Goal: Task Accomplishment & Management: Complete application form

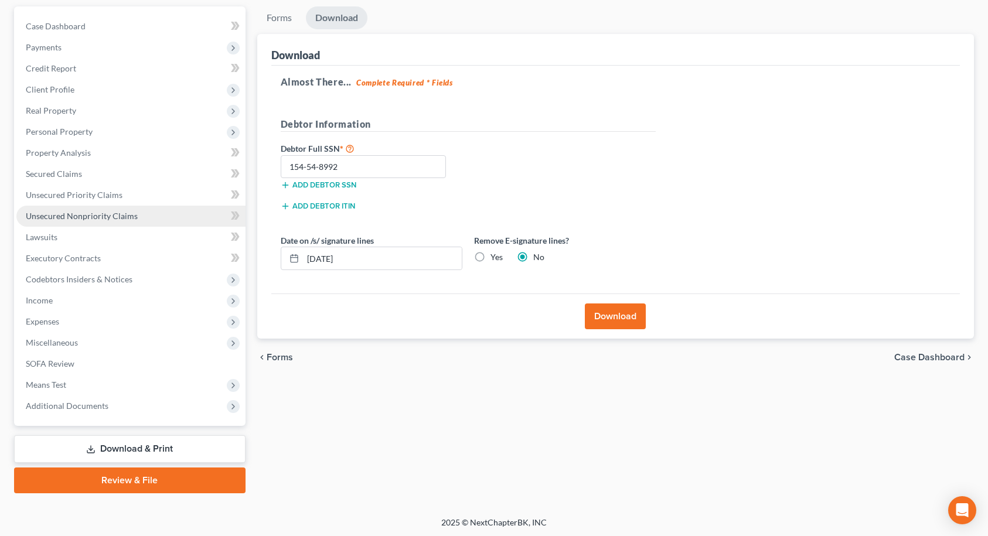
scroll to position [108, 0]
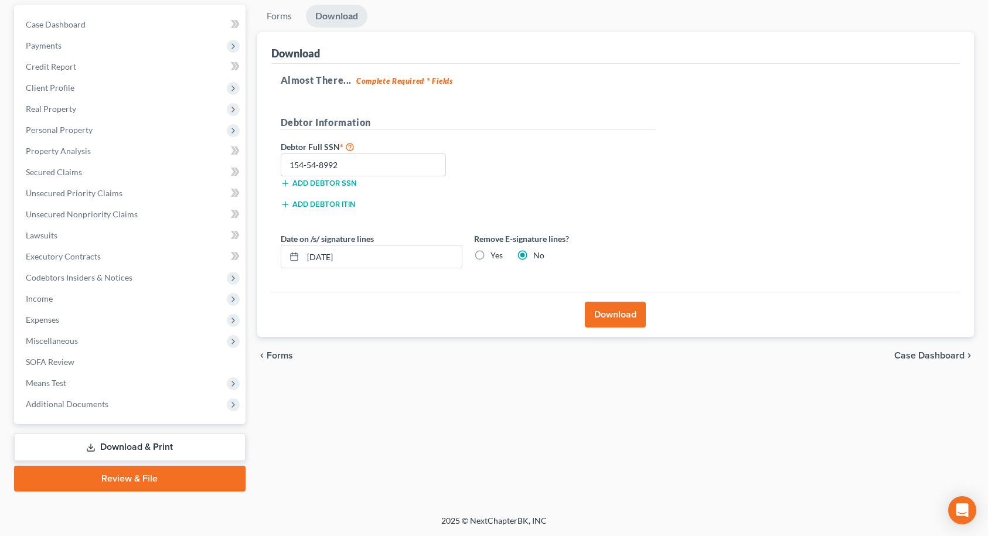
click at [170, 478] on link "Review & File" at bounding box center [129, 479] width 231 height 26
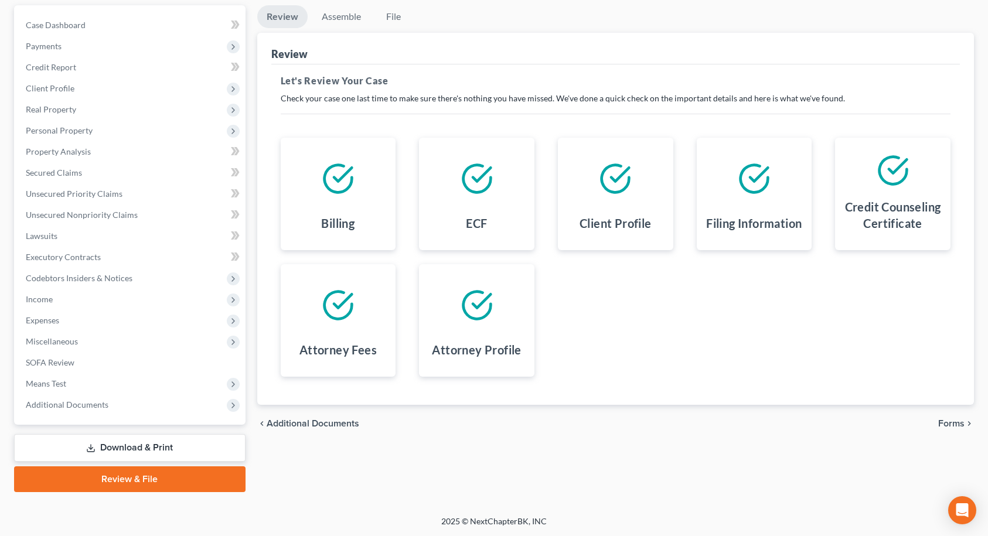
scroll to position [108, 0]
click at [943, 426] on span "Forms" at bounding box center [951, 422] width 26 height 9
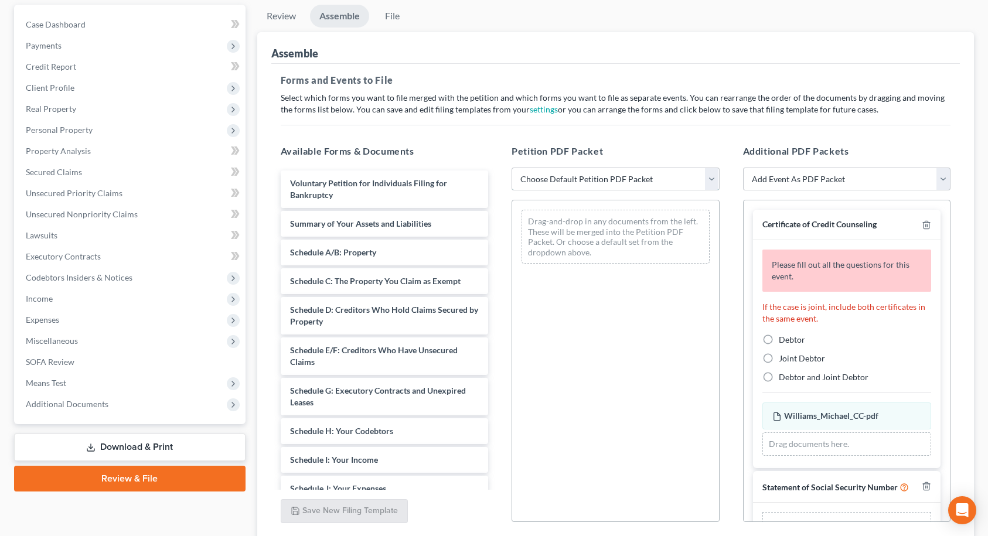
click at [592, 183] on select "Choose Default Petition PDF Packet Complete Bankruptcy Petition (all forms and …" at bounding box center [615, 179] width 208 height 23
select select "2"
click at [511, 168] on select "Choose Default Petition PDF Packet Complete Bankruptcy Petition (all forms and …" at bounding box center [615, 179] width 208 height 23
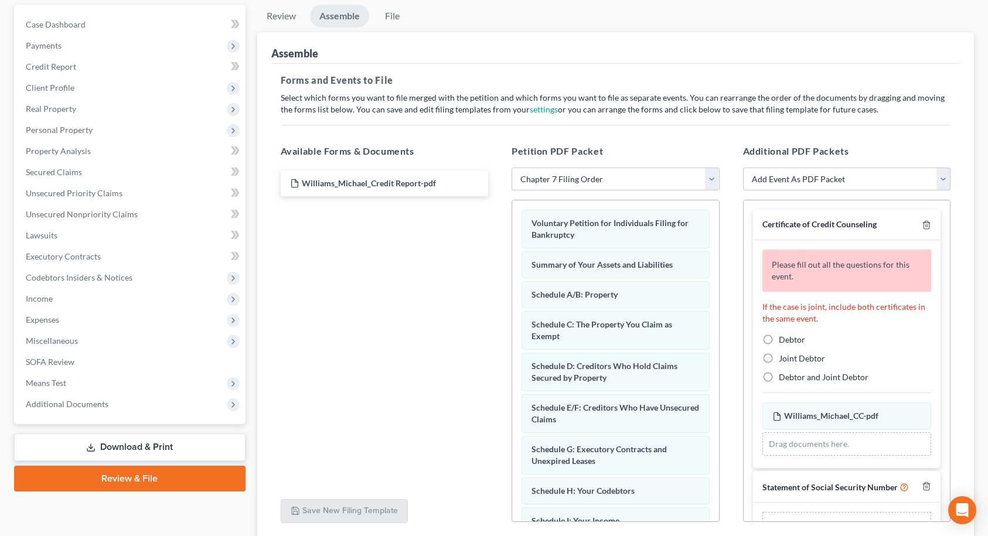
click at [779, 336] on label "Debtor" at bounding box center [792, 340] width 26 height 12
click at [783, 336] on input "Debtor" at bounding box center [787, 338] width 8 height 8
radio input "true"
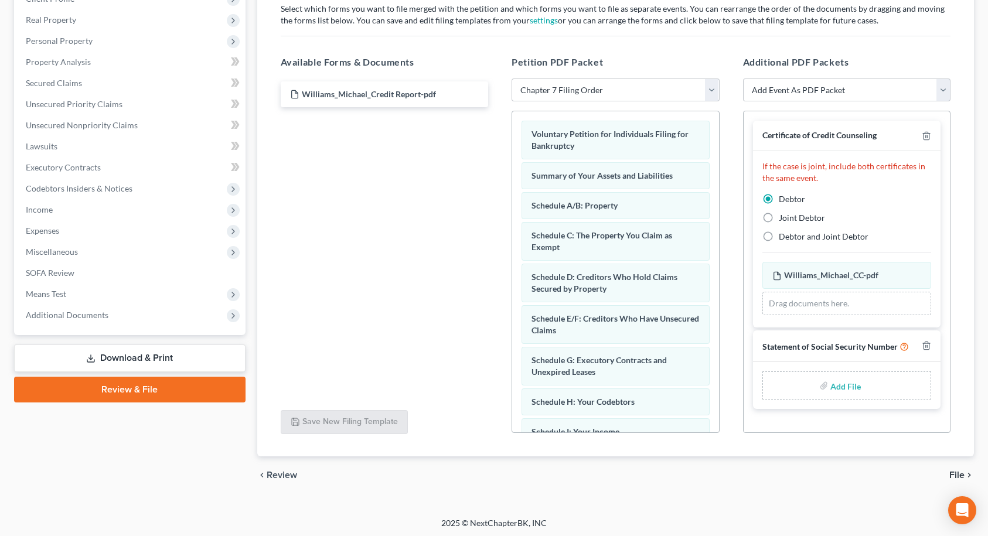
scroll to position [199, 0]
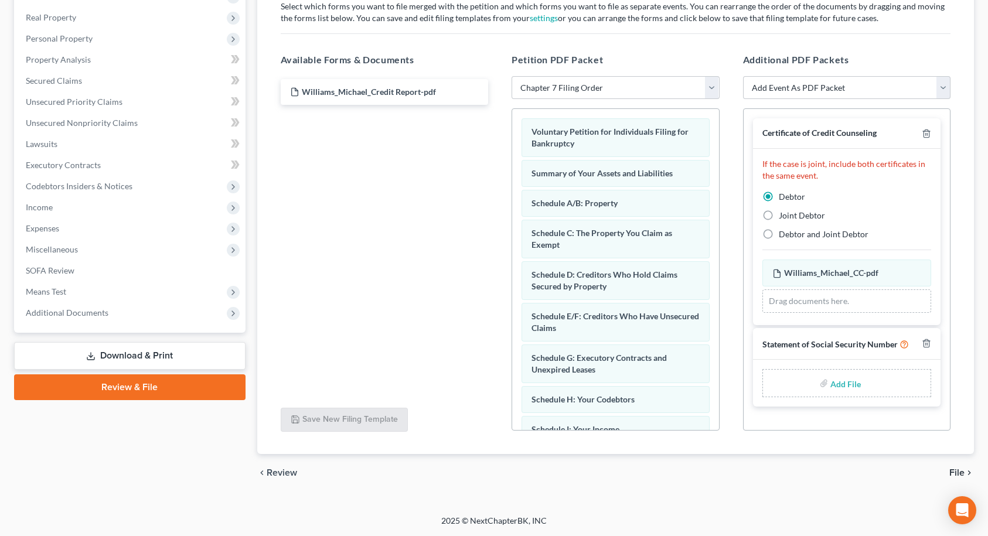
click at [843, 380] on input "file" at bounding box center [844, 383] width 28 height 21
type input "C:\fakepath\Williams_Michael_SSN.pdf"
click at [959, 473] on span "File" at bounding box center [956, 472] width 15 height 9
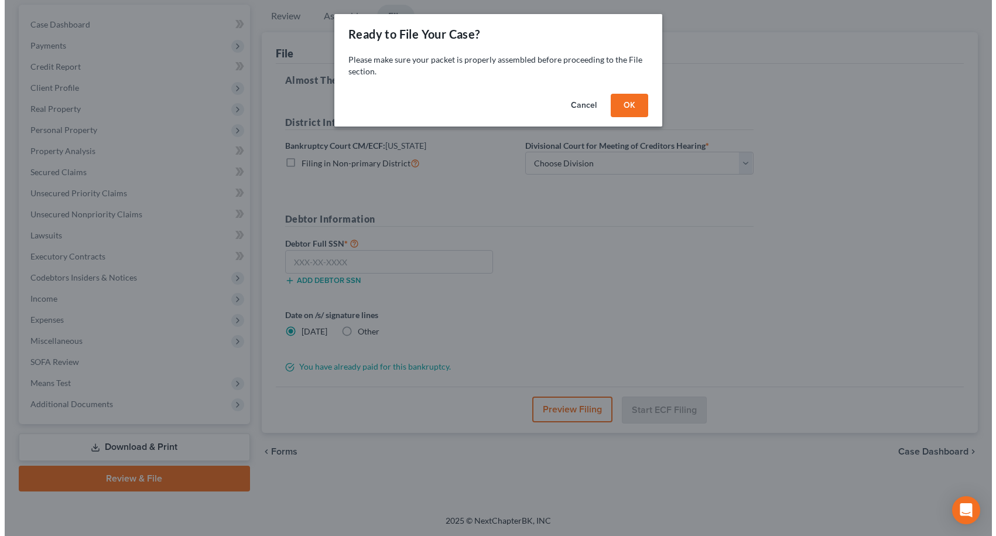
scroll to position [108, 0]
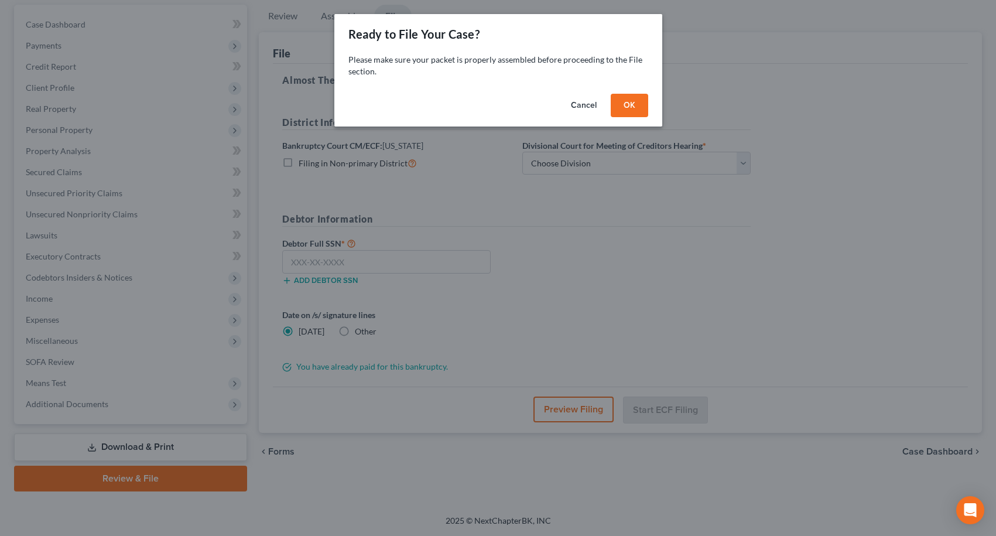
click at [629, 102] on button "OK" at bounding box center [629, 105] width 37 height 23
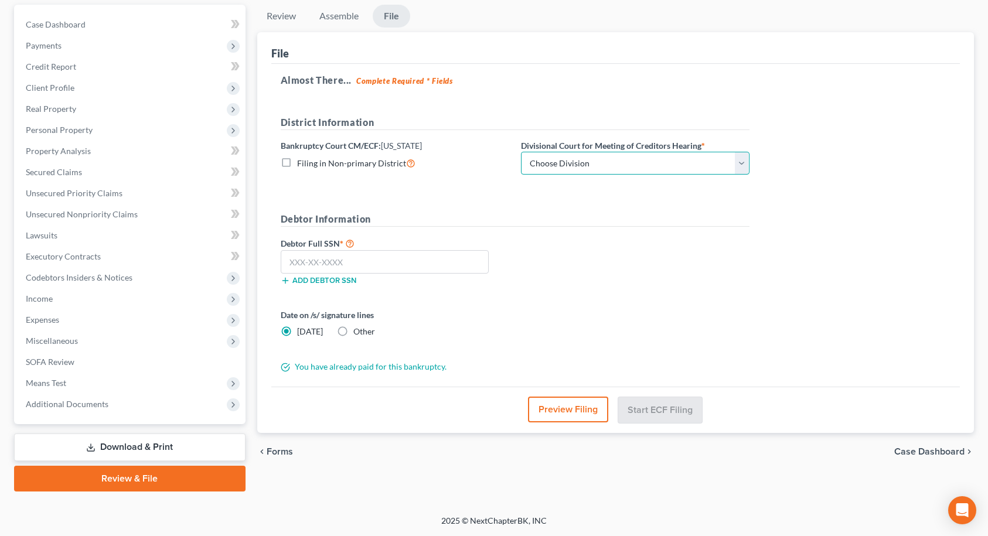
drag, startPoint x: 603, startPoint y: 159, endPoint x: 592, endPoint y: 173, distance: 17.5
click at [603, 159] on select "Choose Division [GEOGRAPHIC_DATA] [GEOGRAPHIC_DATA]/[GEOGRAPHIC_DATA] [GEOGRAPH…" at bounding box center [635, 163] width 228 height 23
click at [521, 152] on select "Choose Division [GEOGRAPHIC_DATA] [GEOGRAPHIC_DATA]/[GEOGRAPHIC_DATA] [GEOGRAPH…" at bounding box center [635, 163] width 228 height 23
drag, startPoint x: 589, startPoint y: 168, endPoint x: 587, endPoint y: 174, distance: 6.7
click at [589, 168] on select "Choose Division [GEOGRAPHIC_DATA] [GEOGRAPHIC_DATA]/[GEOGRAPHIC_DATA] [GEOGRAPH…" at bounding box center [635, 163] width 228 height 23
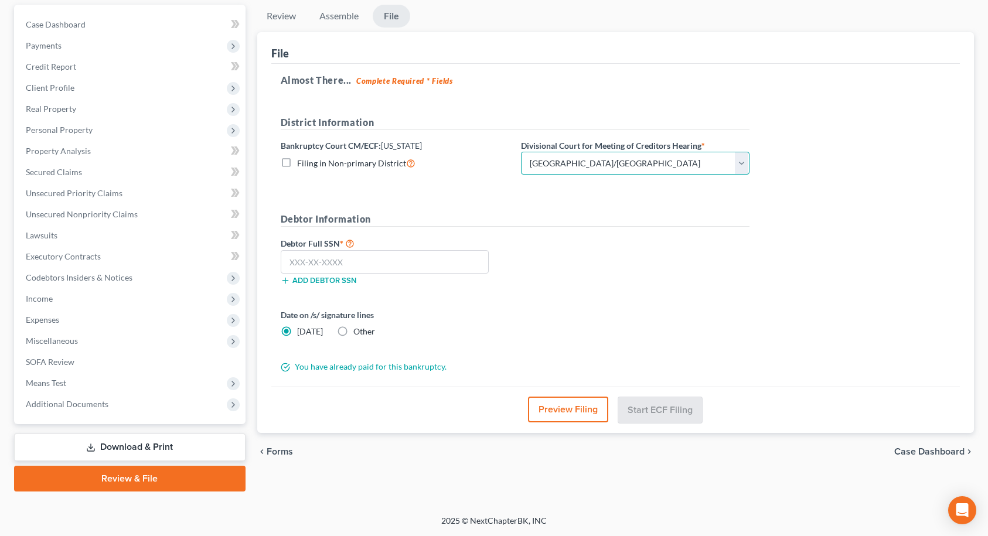
select select "0"
click at [521, 152] on select "Choose Division [GEOGRAPHIC_DATA] [GEOGRAPHIC_DATA]/[GEOGRAPHIC_DATA] [GEOGRAPH…" at bounding box center [635, 163] width 228 height 23
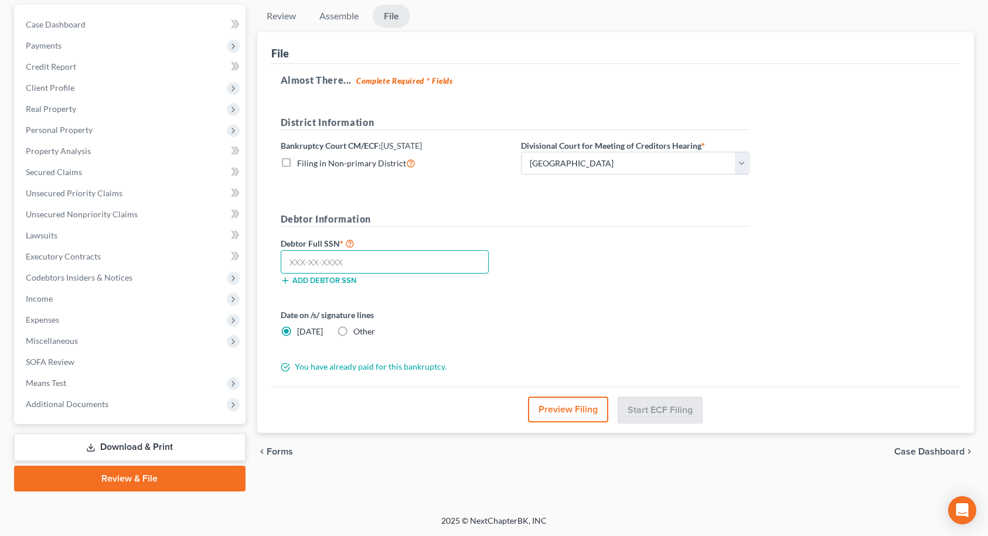
click at [378, 264] on input "text" at bounding box center [385, 261] width 209 height 23
type input "154-54-8992"
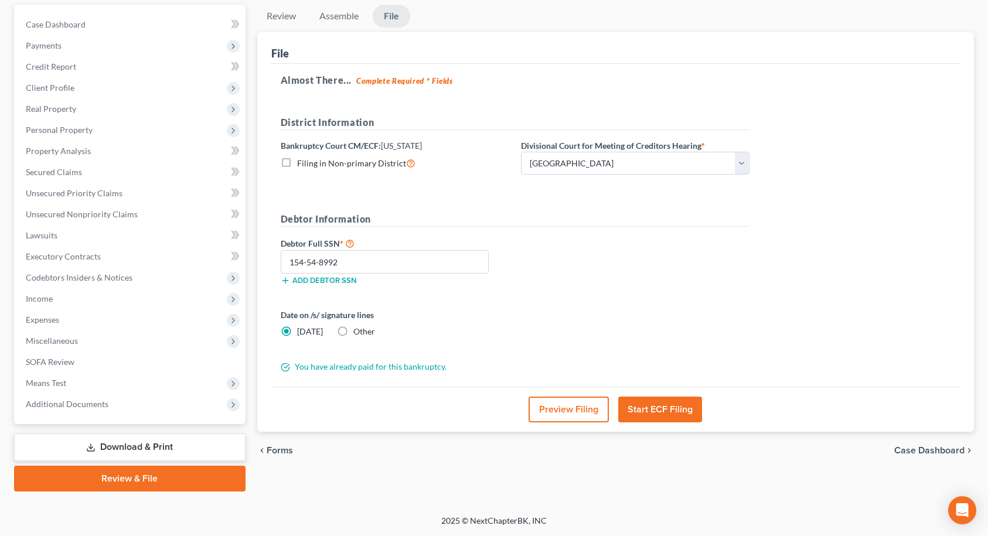
click at [674, 408] on button "Start ECF Filing" at bounding box center [660, 410] width 84 height 26
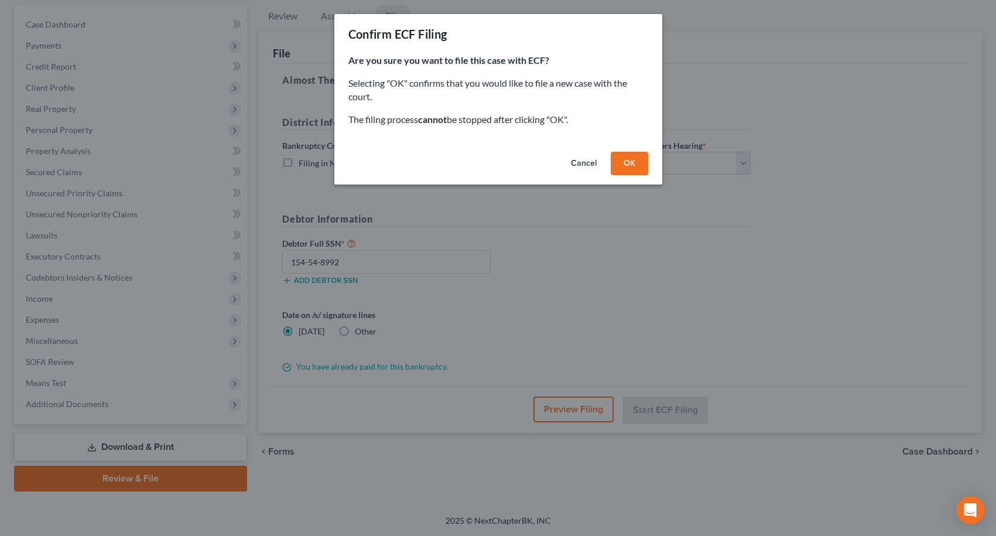
click at [628, 166] on button "OK" at bounding box center [629, 163] width 37 height 23
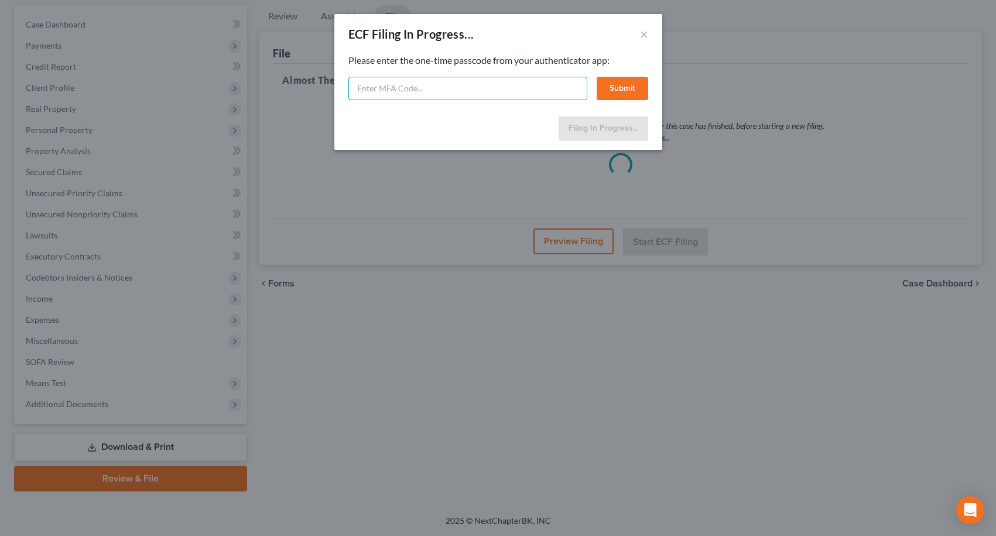
click at [506, 95] on input "text" at bounding box center [468, 88] width 239 height 23
type input "887039"
click at [631, 88] on button "Submit" at bounding box center [623, 88] width 52 height 23
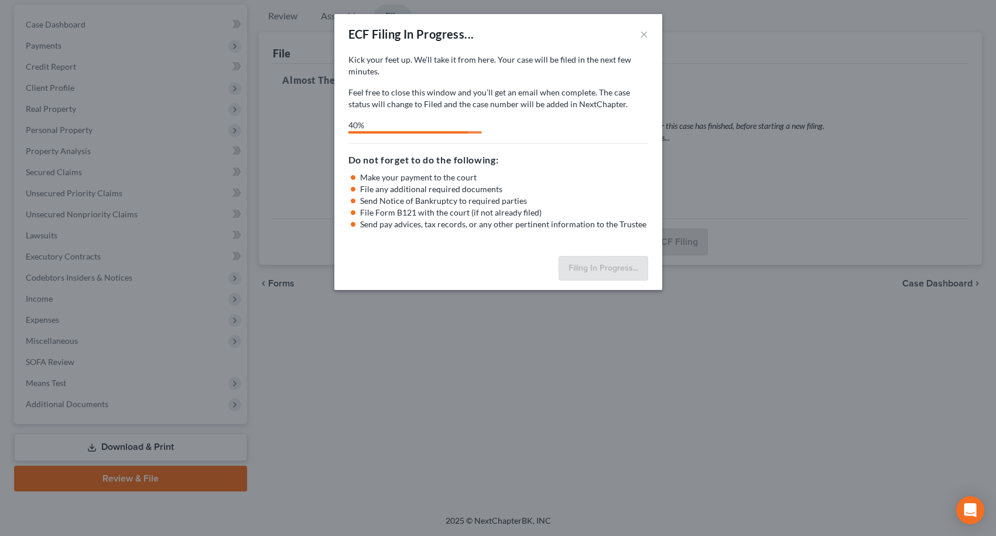
select select "1"
